Goal: Information Seeking & Learning: Find specific page/section

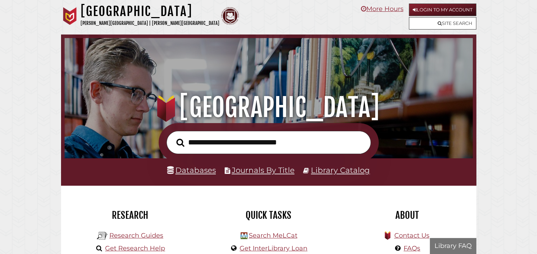
scroll to position [135, 405]
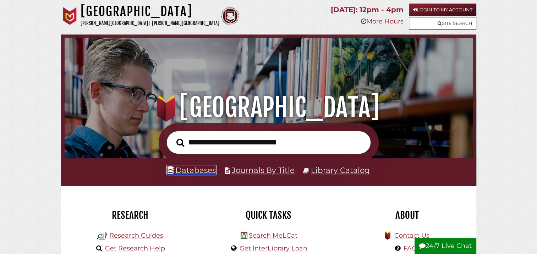
click at [185, 172] on link "Databases" at bounding box center [191, 169] width 49 height 9
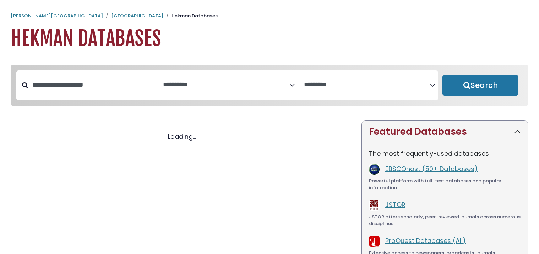
select select "Database Subject Filter"
select select "Database Vendors Filter"
select select "Database Subject Filter"
select select "Database Vendors Filter"
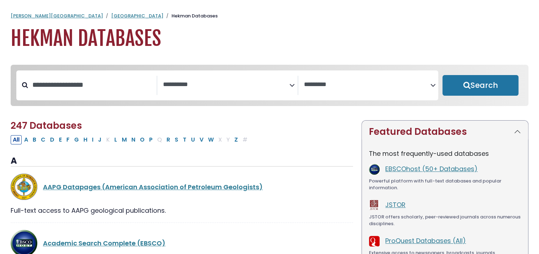
scroll to position [27, 0]
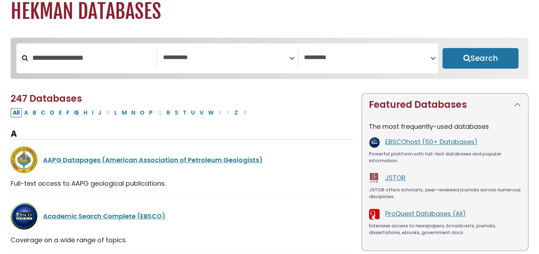
click at [76, 116] on button "G" at bounding box center [76, 112] width 9 height 9
select select "Database Subject Filter"
select select "Database Vendors Filter"
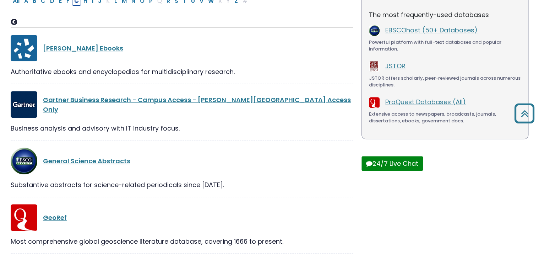
scroll to position [161, 0]
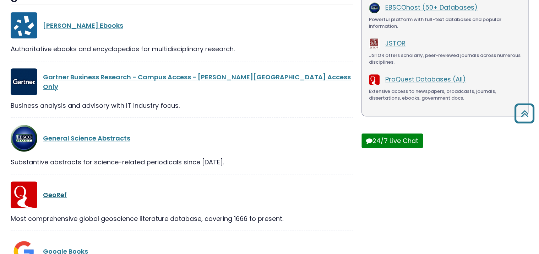
click at [61, 197] on link "GeoRef" at bounding box center [55, 194] width 24 height 9
